Goal: Use online tool/utility: Utilize a website feature to perform a specific function

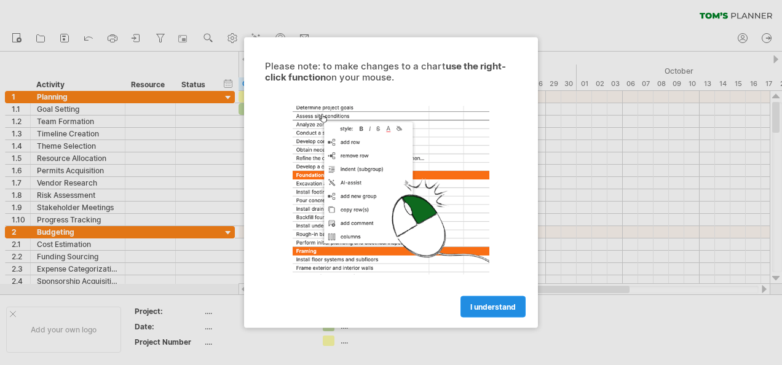
click at [475, 314] on link "I understand" at bounding box center [492, 307] width 65 height 22
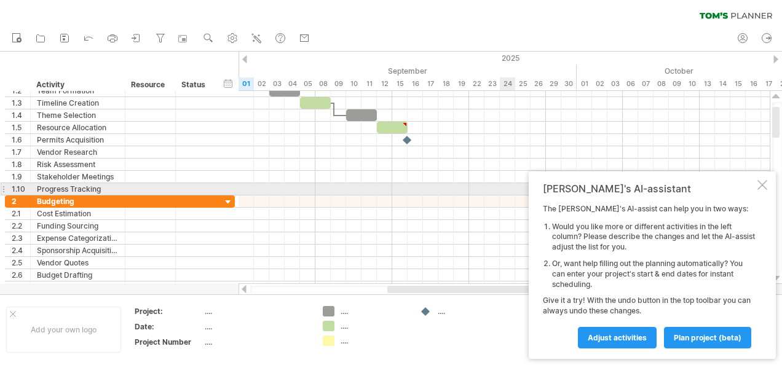
click at [757, 184] on div "[PERSON_NAME]'s AI-assistant The [PERSON_NAME]'s AI-assist can help you in two …" at bounding box center [652, 264] width 247 height 187
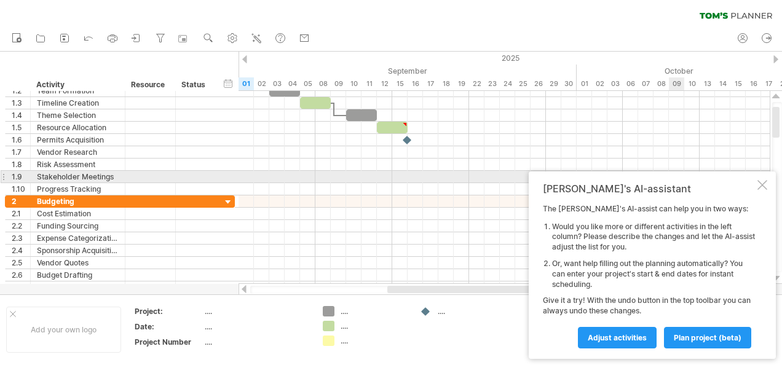
click at [765, 178] on div "[PERSON_NAME]'s AI-assistant The [PERSON_NAME]'s AI-assist can help you in two …" at bounding box center [652, 264] width 247 height 187
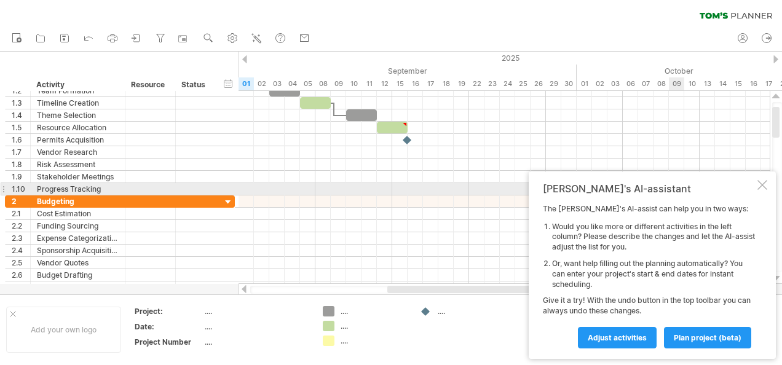
click at [757, 191] on div "[PERSON_NAME]'s AI-assistant The [PERSON_NAME]'s AI-assist can help you in two …" at bounding box center [652, 264] width 247 height 187
click at [765, 186] on div at bounding box center [762, 185] width 10 height 10
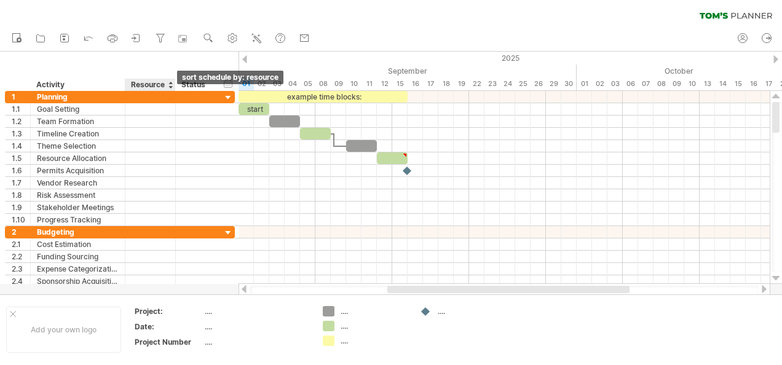
click at [168, 85] on div at bounding box center [170, 85] width 5 height 12
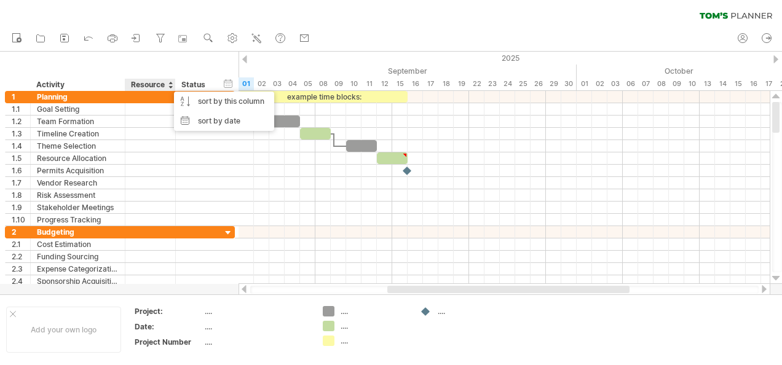
click at [168, 85] on div at bounding box center [170, 85] width 5 height 12
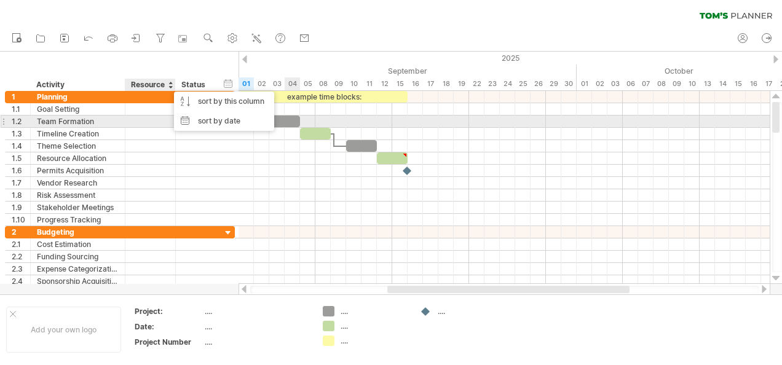
click at [286, 124] on div at bounding box center [284, 122] width 31 height 12
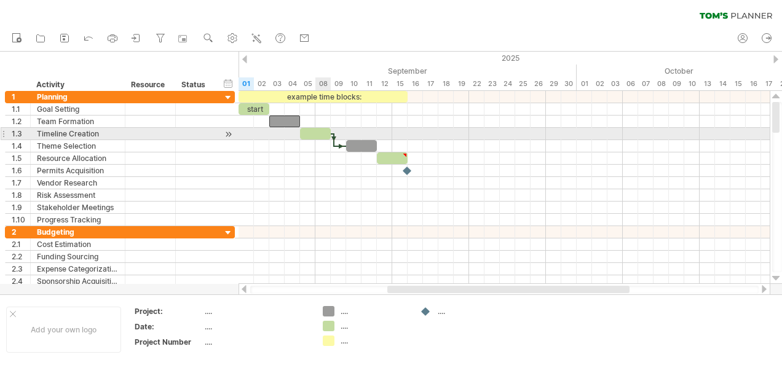
click at [318, 129] on div at bounding box center [315, 134] width 31 height 12
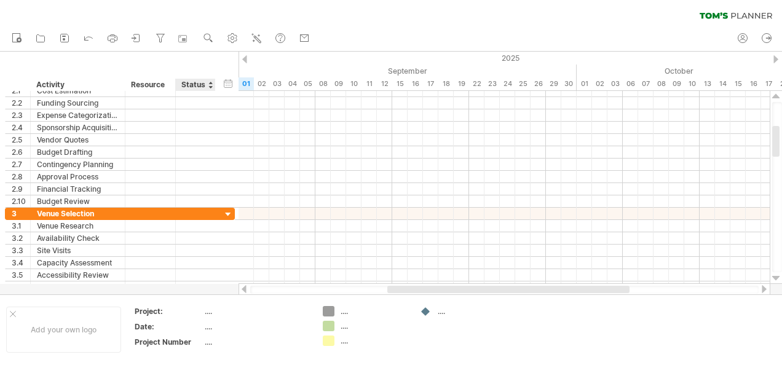
drag, startPoint x: 230, startPoint y: 361, endPoint x: 326, endPoint y: 174, distance: 210.3
click at [326, 174] on div at bounding box center [503, 177] width 531 height 12
click at [61, 38] on icon at bounding box center [65, 38] width 8 height 8
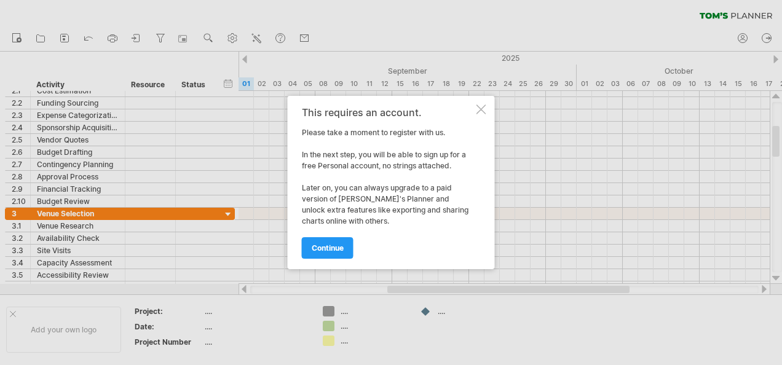
click at [487, 113] on div "This requires an account. Please take a moment to register with us. In the next…" at bounding box center [391, 182] width 207 height 173
click at [479, 112] on div at bounding box center [481, 109] width 10 height 10
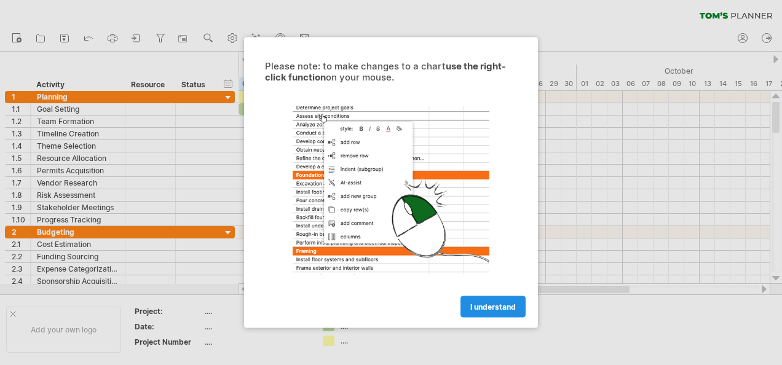
click at [515, 306] on span "I understand" at bounding box center [492, 306] width 45 height 9
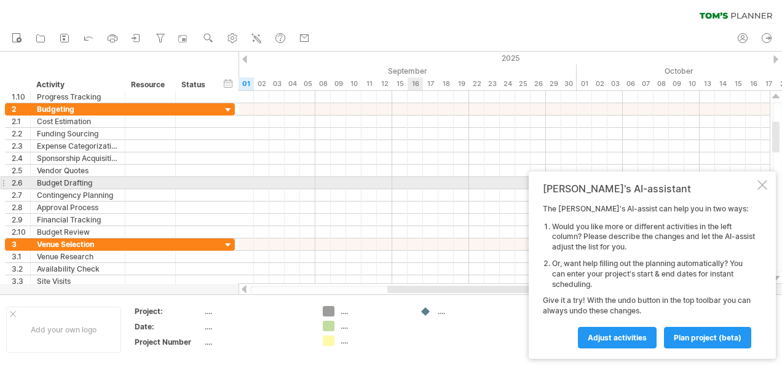
drag, startPoint x: 407, startPoint y: 203, endPoint x: 411, endPoint y: 181, distance: 23.0
click at [756, 183] on div "[PERSON_NAME]'s AI-assistant The [PERSON_NAME]'s AI-assist can help you in two …" at bounding box center [652, 264] width 247 height 187
click at [758, 184] on div at bounding box center [762, 185] width 10 height 10
